Goal: Transaction & Acquisition: Purchase product/service

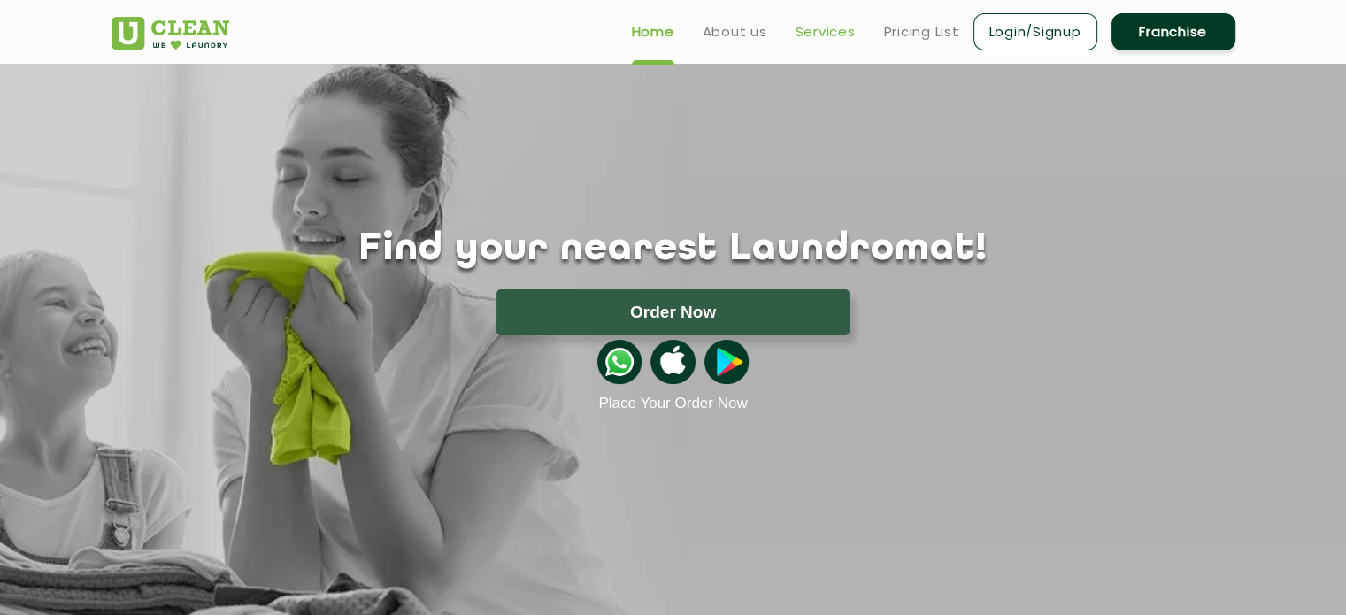
click at [820, 37] on link "Services" at bounding box center [826, 31] width 60 height 21
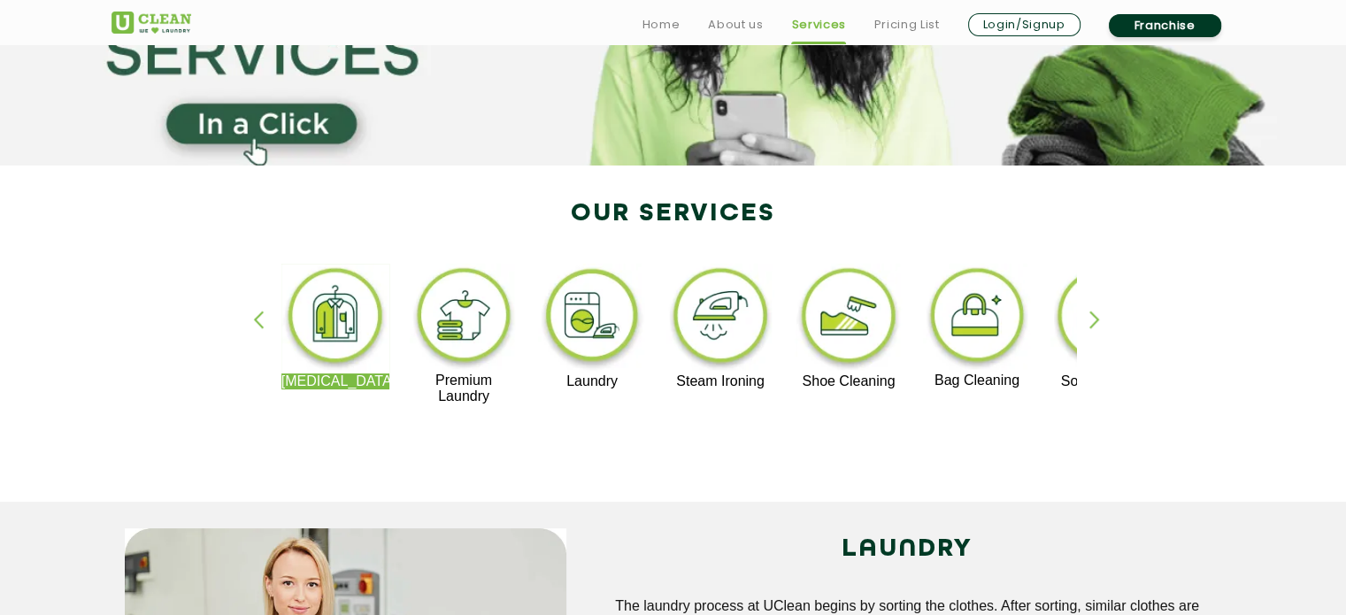
scroll to position [266, 0]
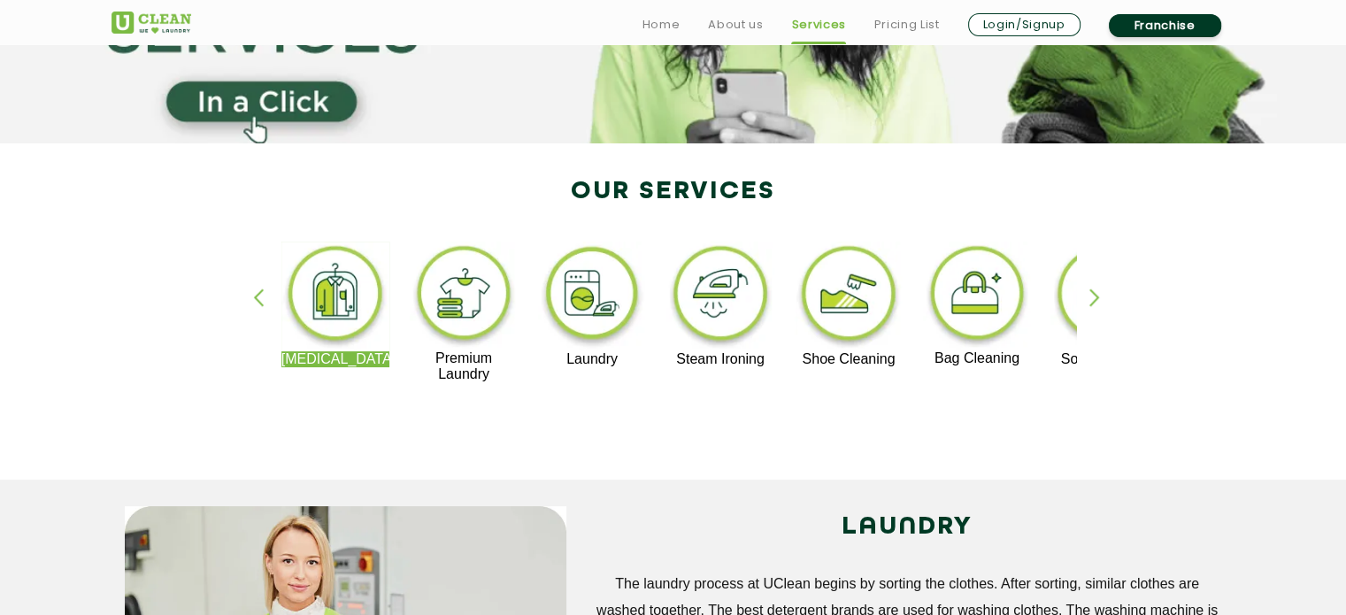
click at [1084, 292] on div "[MEDICAL_DATA] Premium Laundry Laundry Steam Ironing Shoe Cleaning Bag Cleaning…" at bounding box center [673, 320] width 1151 height 319
click at [1090, 297] on div "button" at bounding box center [1103, 313] width 27 height 49
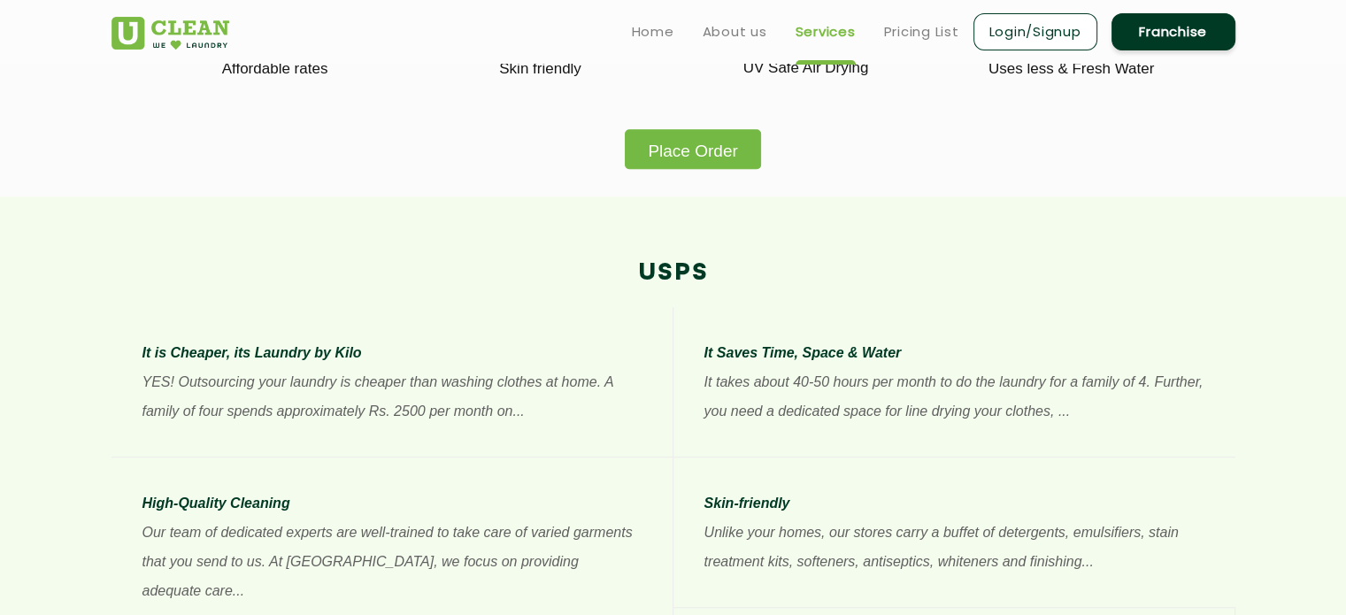
scroll to position [1055, 0]
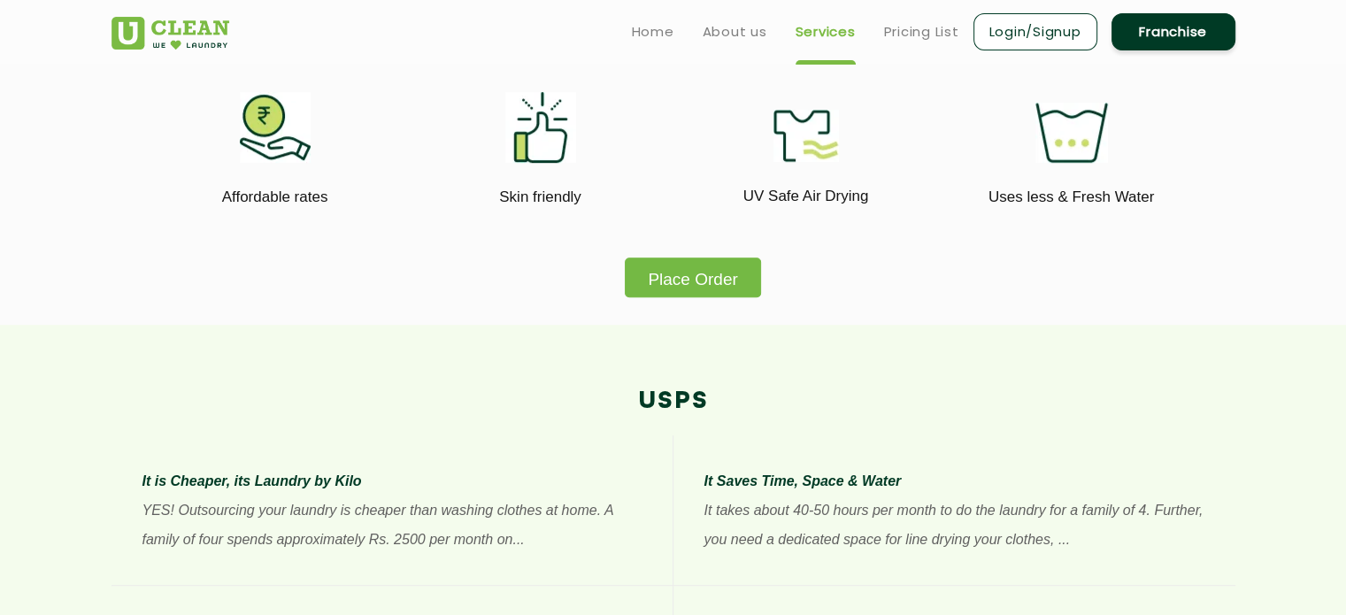
drag, startPoint x: 744, startPoint y: 197, endPoint x: 875, endPoint y: 197, distance: 131.0
click at [875, 197] on p "UV Safe Air Drying" at bounding box center [806, 196] width 239 height 24
click at [878, 266] on div "Place Order" at bounding box center [673, 182] width 1151 height 232
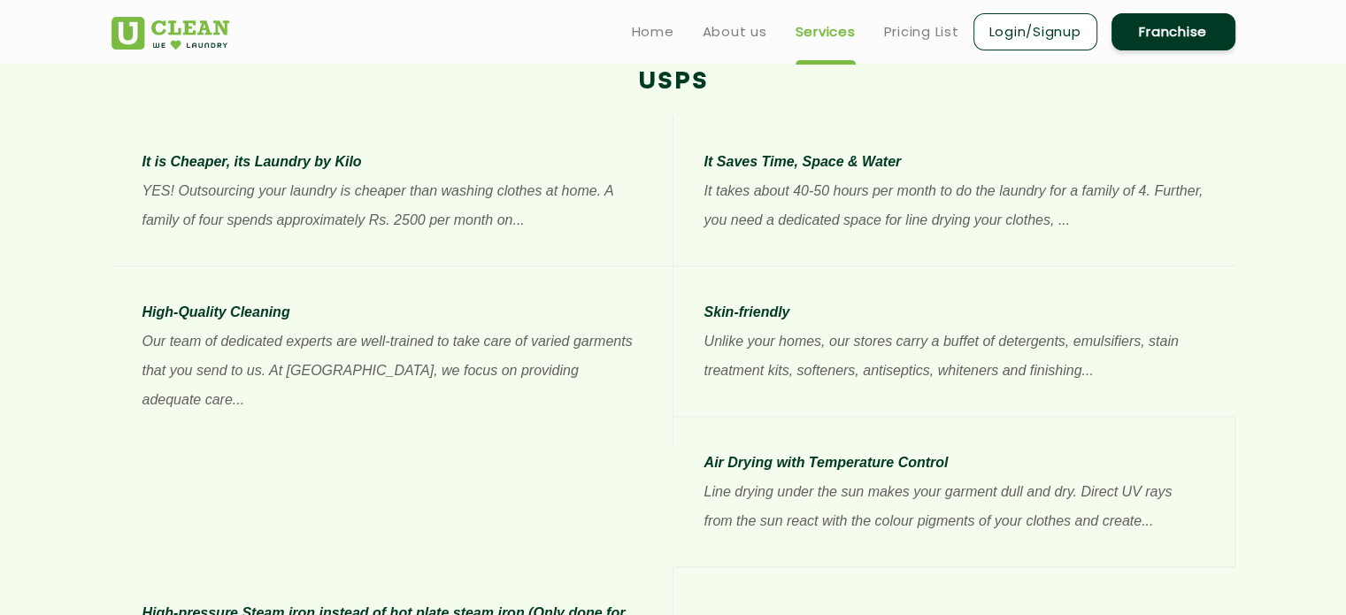
scroll to position [1232, 0]
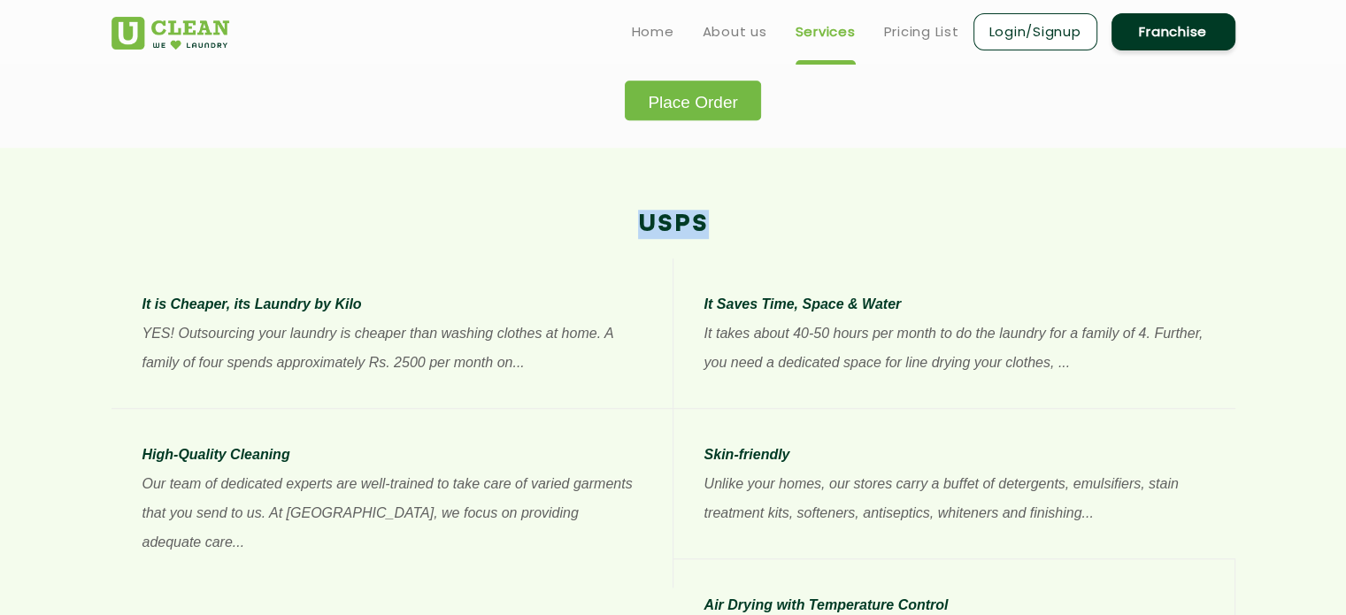
drag, startPoint x: 641, startPoint y: 219, endPoint x: 714, endPoint y: 220, distance: 73.5
click at [714, 220] on h2 "USPs" at bounding box center [674, 224] width 1124 height 29
copy h2 "USPs"
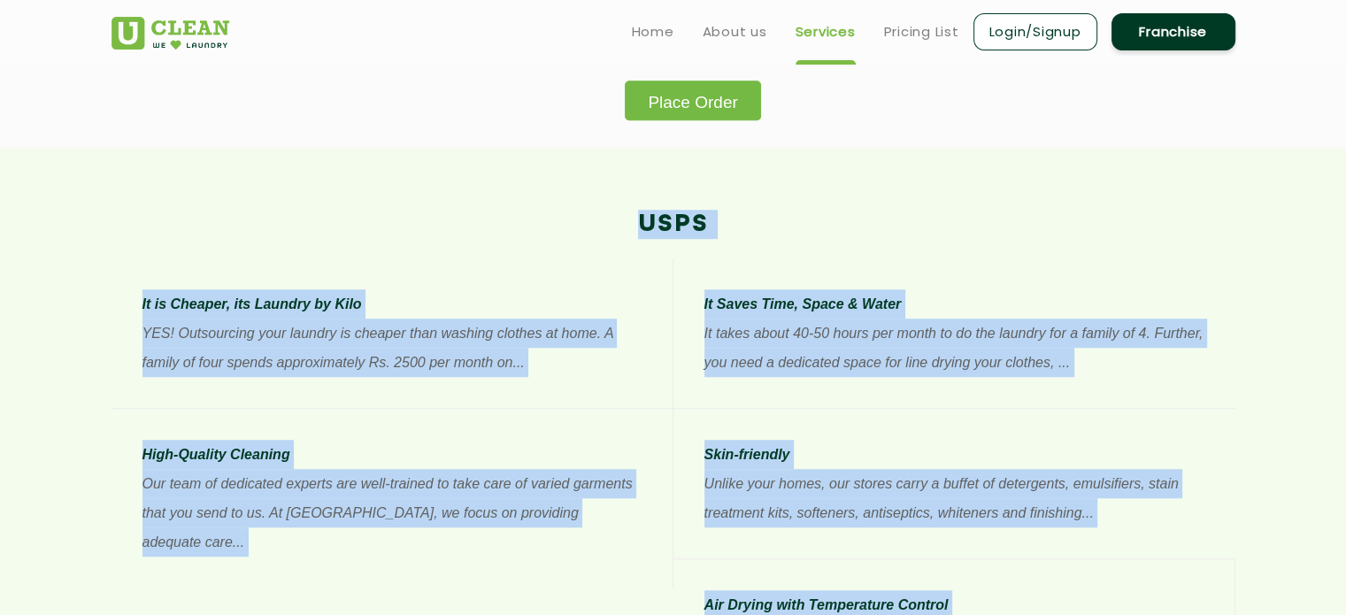
drag, startPoint x: 1112, startPoint y: 448, endPoint x: 644, endPoint y: 235, distance: 513.4
click at [644, 235] on div "USPs It is Cheaper, its Laundry by Kilo YES! Outsourcing your laundry is cheape…" at bounding box center [673, 549] width 1151 height 679
copy div "USPs It is Cheaper, its Laundry by Kilo YES! Outsourcing your laundry is cheape…"
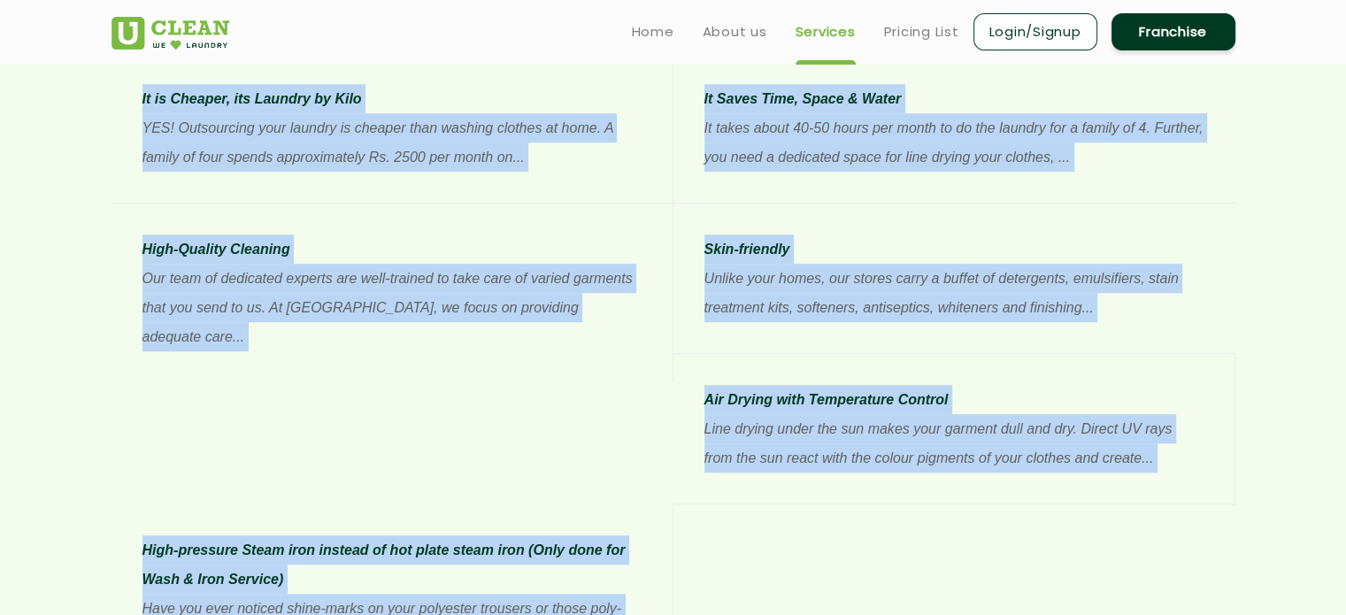
scroll to position [1144, 0]
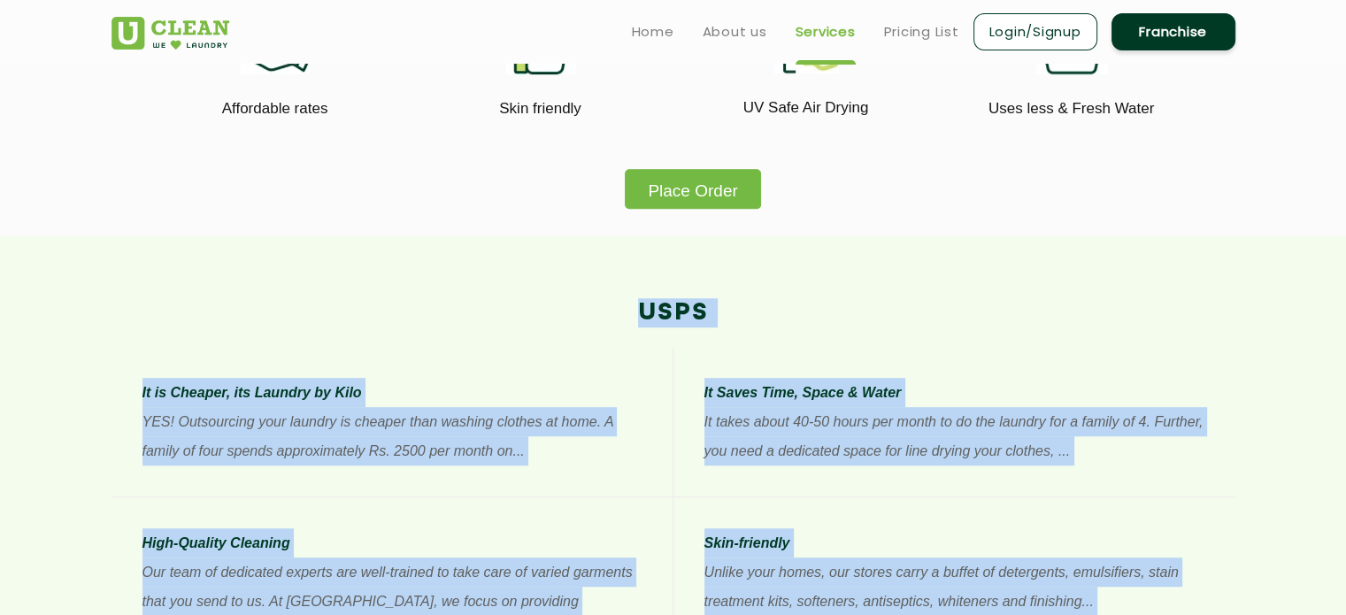
drag, startPoint x: 655, startPoint y: 313, endPoint x: 760, endPoint y: 282, distance: 109.8
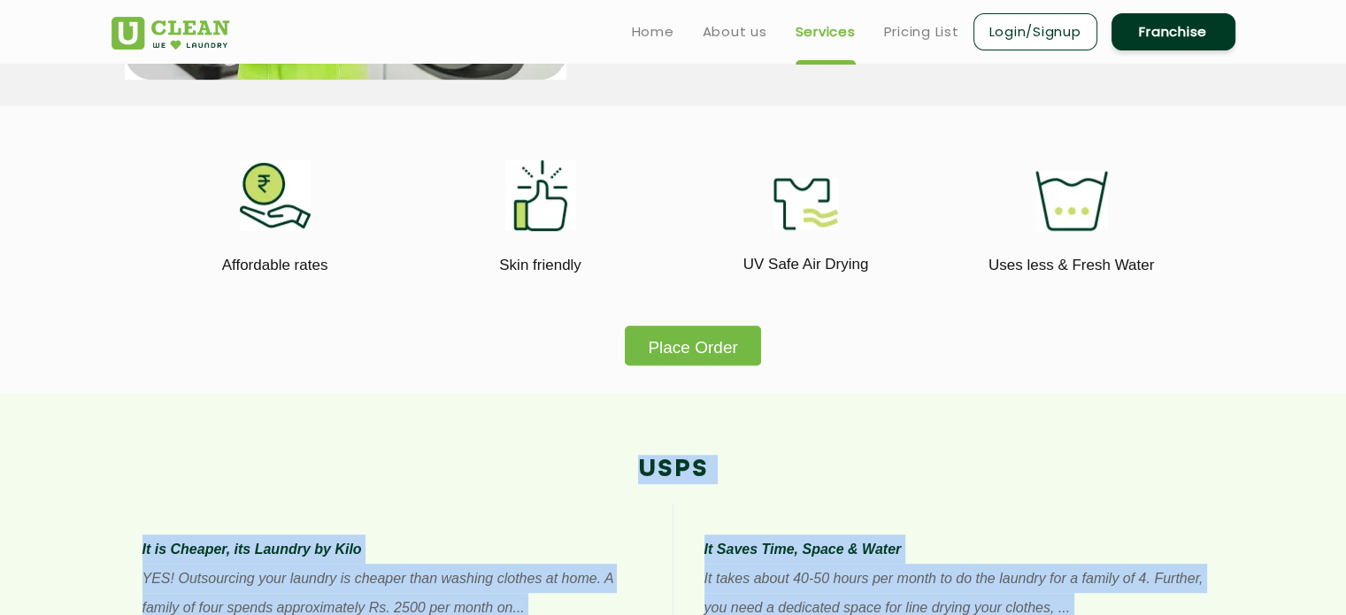
scroll to position [967, 0]
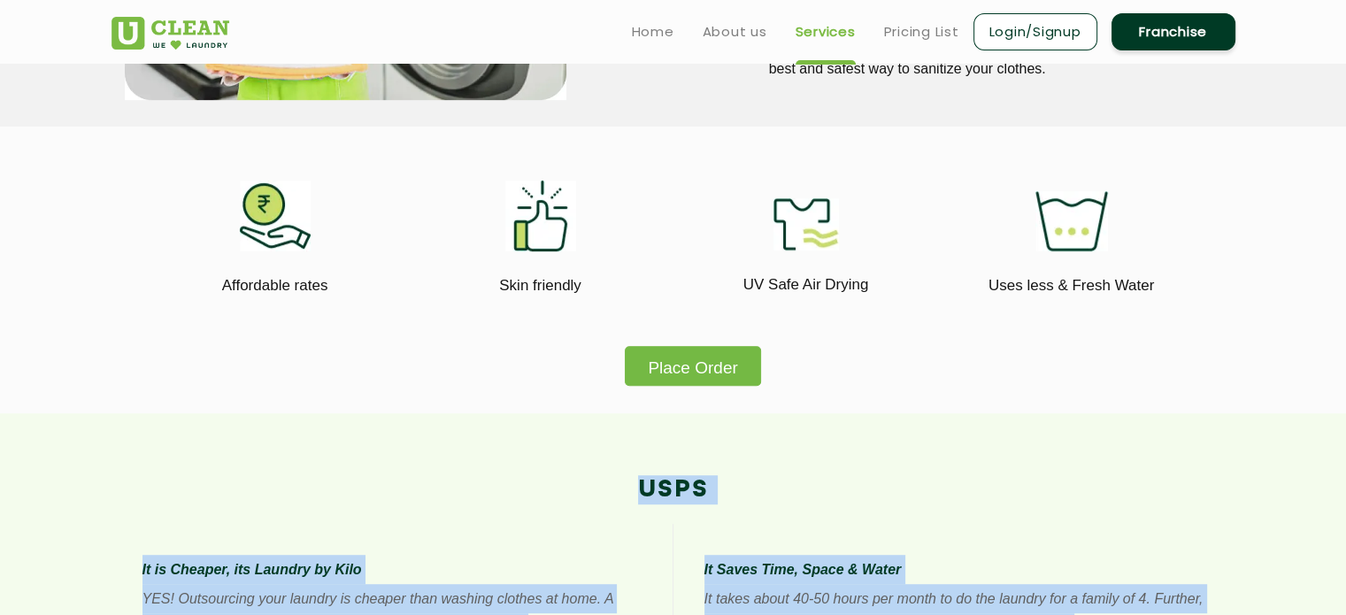
click at [683, 362] on button "Place Order" at bounding box center [692, 366] width 135 height 40
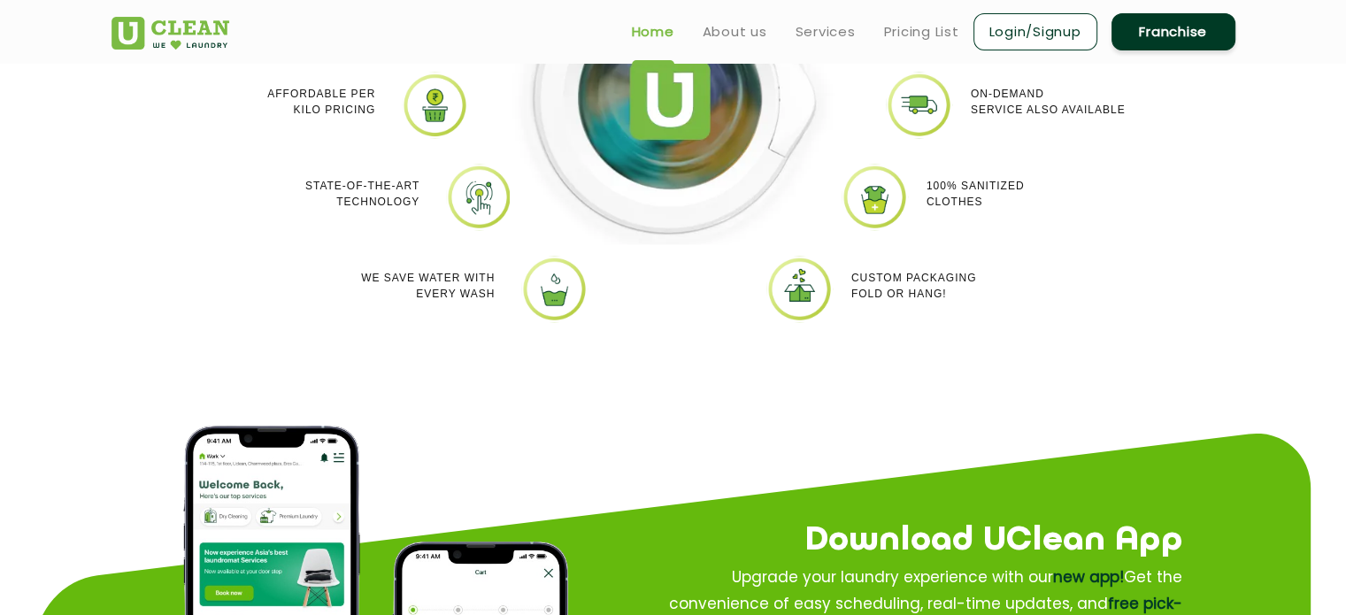
scroll to position [1505, 0]
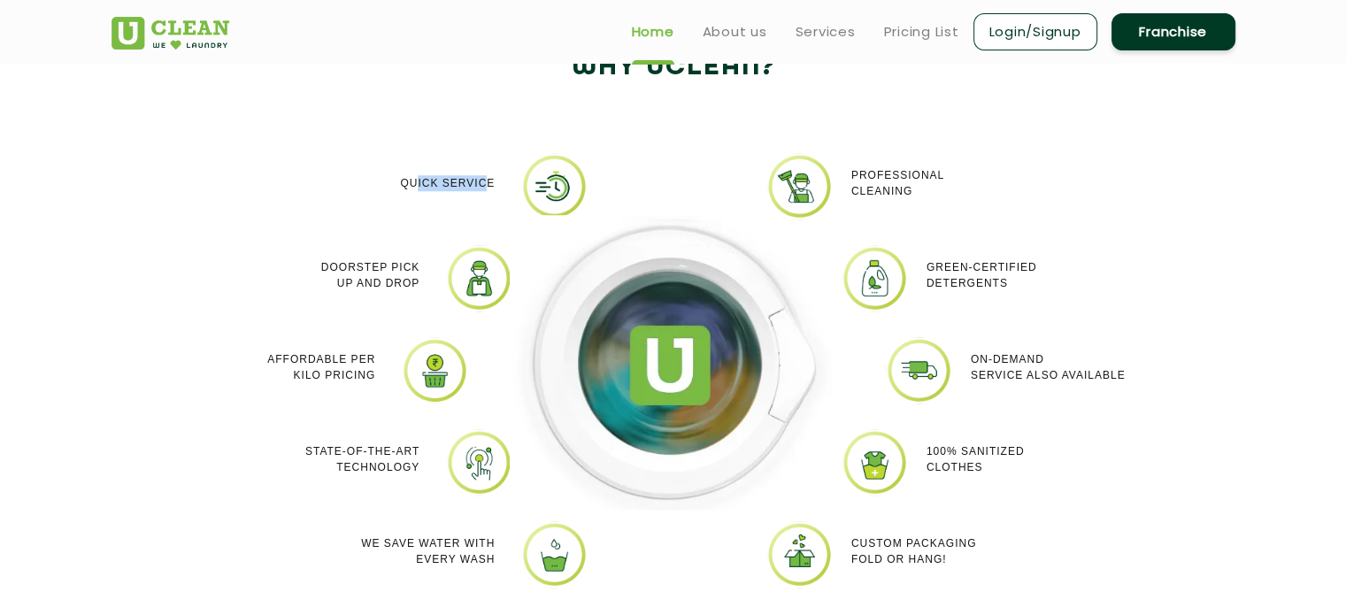
drag, startPoint x: 413, startPoint y: 183, endPoint x: 490, endPoint y: 204, distance: 79.9
click at [490, 204] on div "Quick Service" at bounding box center [380, 183] width 229 height 60
click at [370, 266] on p "Doorstep Pick up and Drop" at bounding box center [370, 275] width 98 height 32
click at [370, 277] on p "Doorstep Pick up and Drop" at bounding box center [370, 275] width 98 height 32
click at [370, 281] on p "Doorstep Pick up and Drop" at bounding box center [370, 275] width 98 height 32
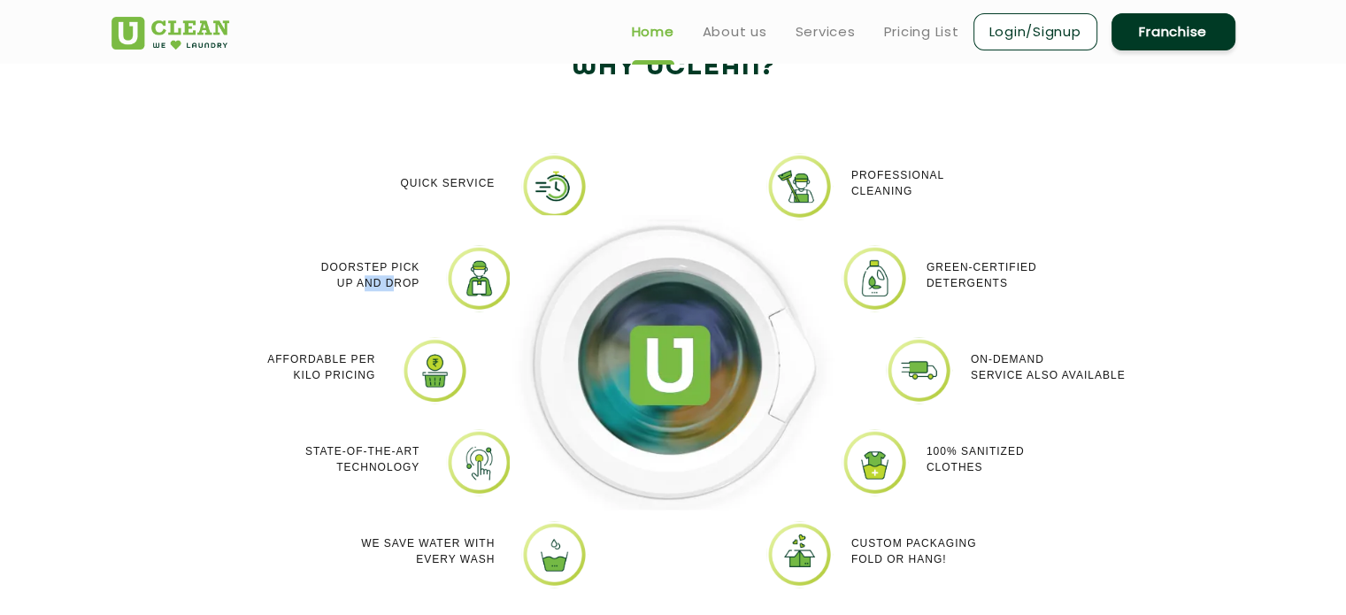
click at [369, 281] on p "Doorstep Pick up and Drop" at bounding box center [370, 275] width 98 height 32
click at [358, 252] on div at bounding box center [358, 252] width 0 height 0
click at [588, 229] on img at bounding box center [674, 362] width 328 height 295
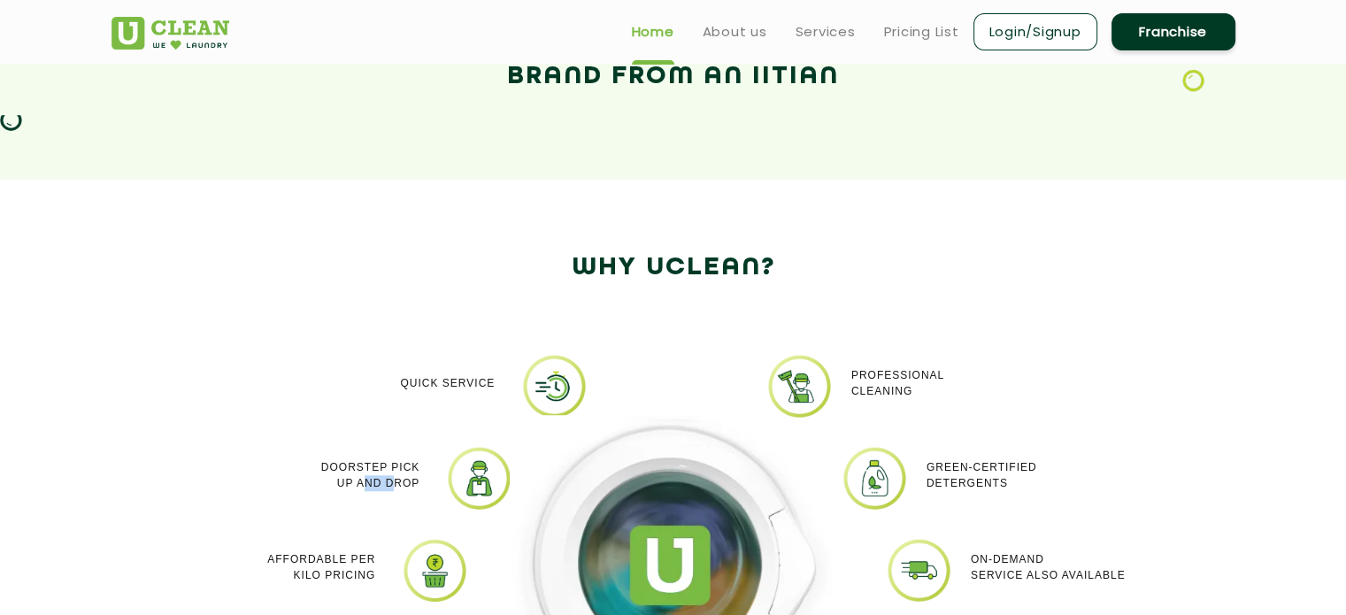
scroll to position [1030, 0]
